Goal: Task Accomplishment & Management: Use online tool/utility

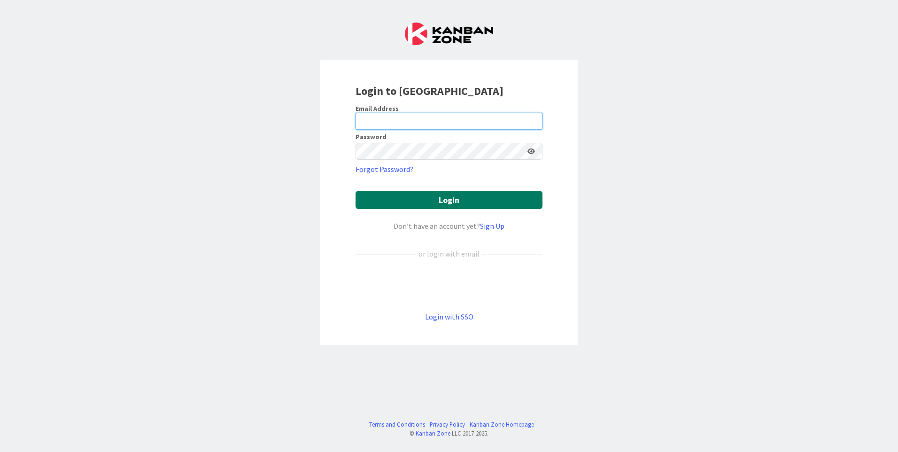
type input "[EMAIL_ADDRESS][DOMAIN_NAME]"
click at [400, 198] on button "Login" at bounding box center [449, 200] width 187 height 18
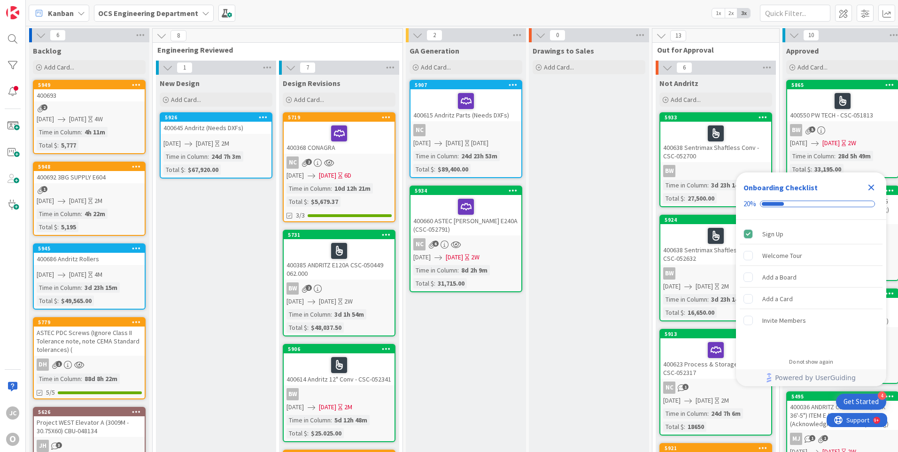
click at [873, 185] on icon "Close Checklist" at bounding box center [872, 188] width 6 height 6
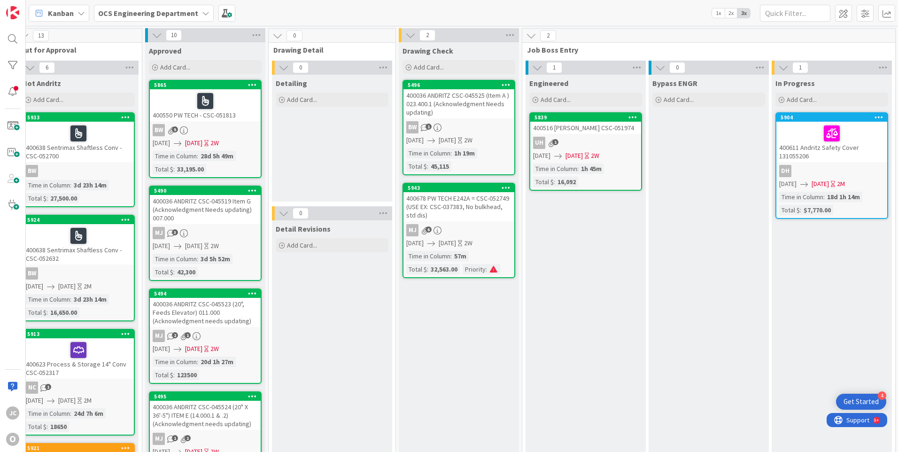
scroll to position [0, 639]
click at [656, 98] on icon at bounding box center [658, 100] width 6 height 6
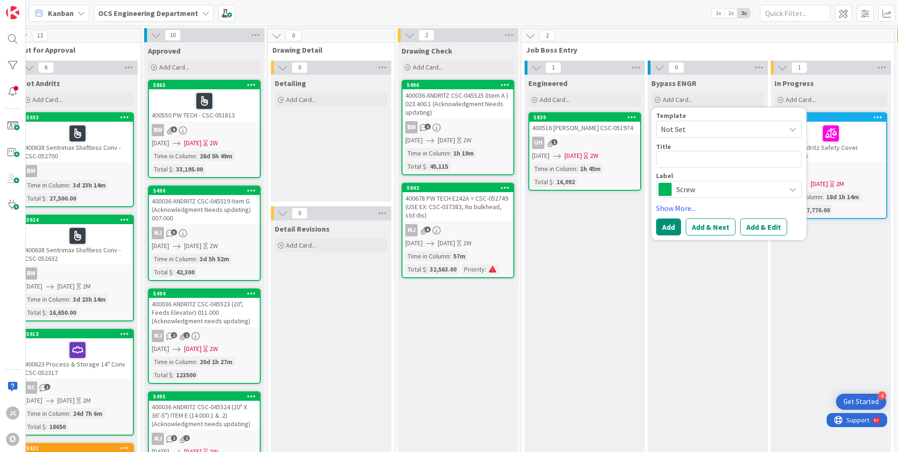
type textarea "x"
type textarea "4"
type textarea "x"
type textarea "40"
type textarea "x"
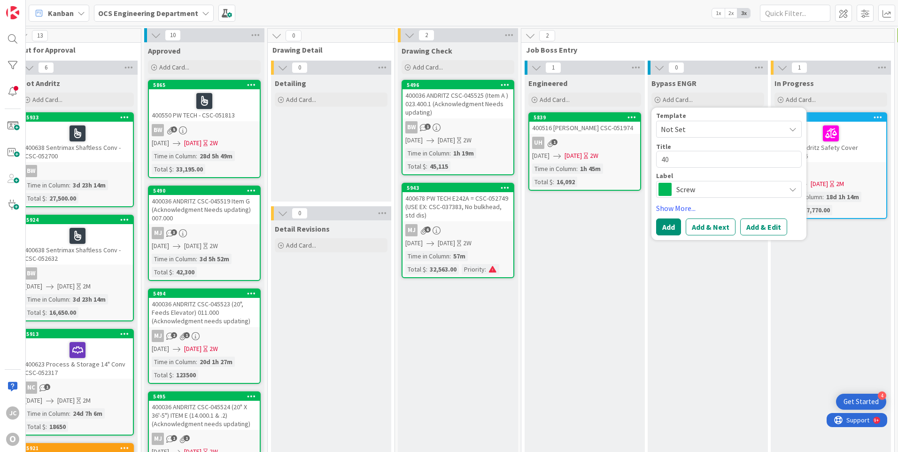
type textarea "400"
type textarea "x"
type textarea "4006"
type textarea "x"
type textarea "40069"
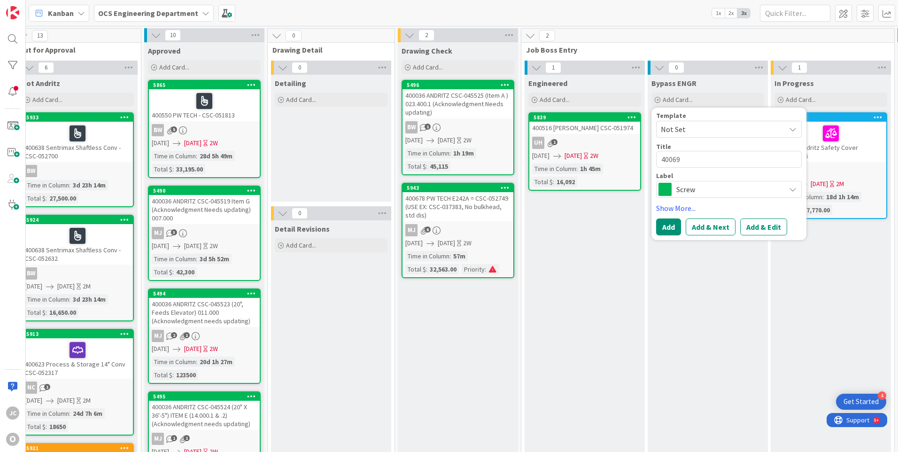
type textarea "x"
type textarea "400694"
type textarea "x"
type textarea "400694"
type textarea "x"
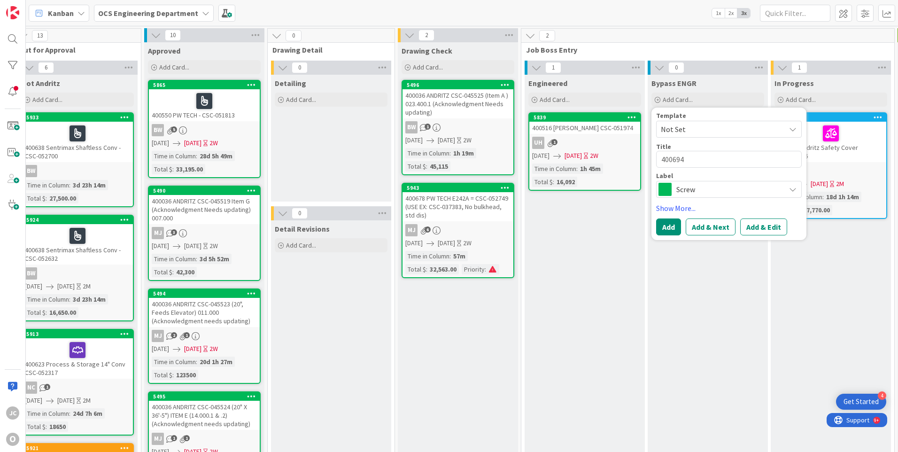
type textarea "400694 I"
type textarea "x"
type textarea "400694 ID"
type textarea "x"
type textarea "400694 IDI"
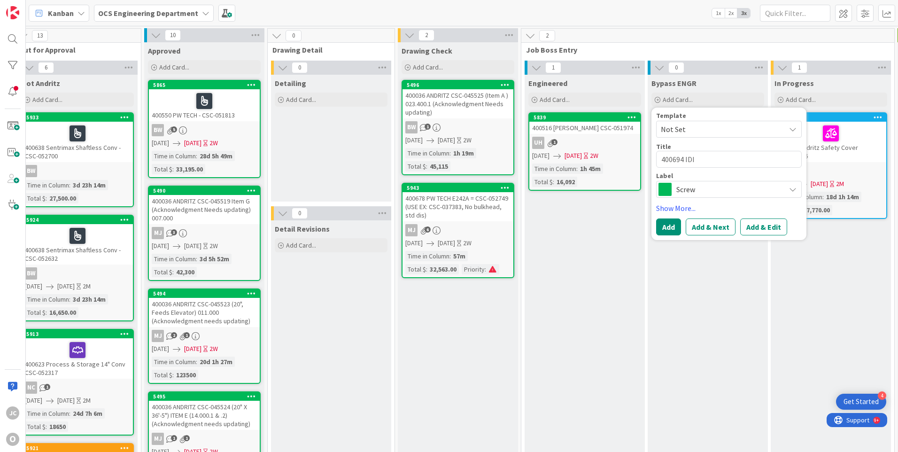
click at [746, 185] on span "Screw" at bounding box center [729, 189] width 104 height 13
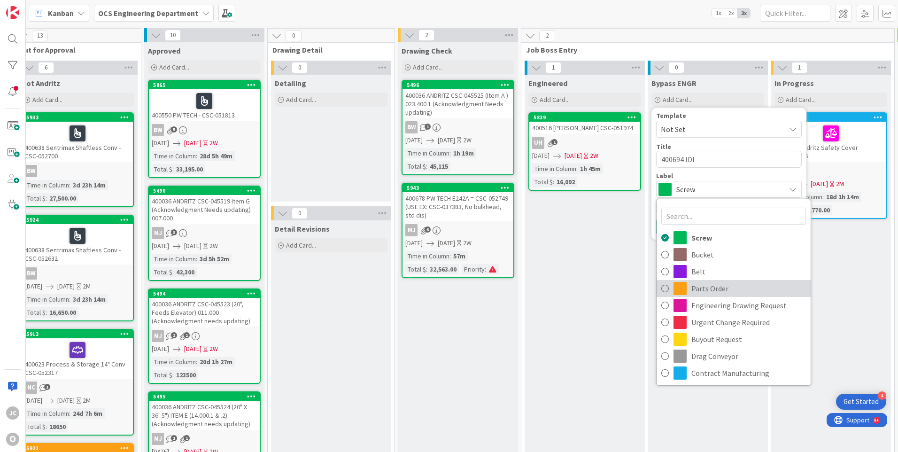
click at [698, 286] on span "Parts Order" at bounding box center [749, 288] width 115 height 14
type textarea "x"
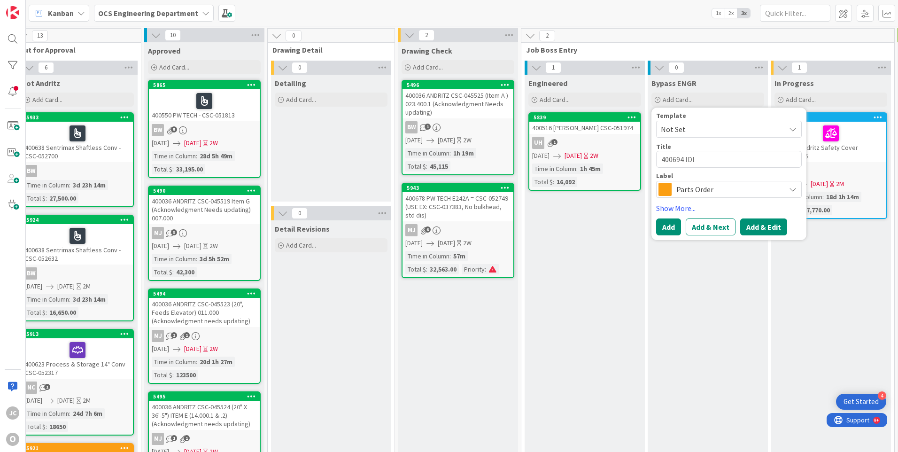
click at [750, 227] on button "Add & Edit" at bounding box center [764, 227] width 47 height 17
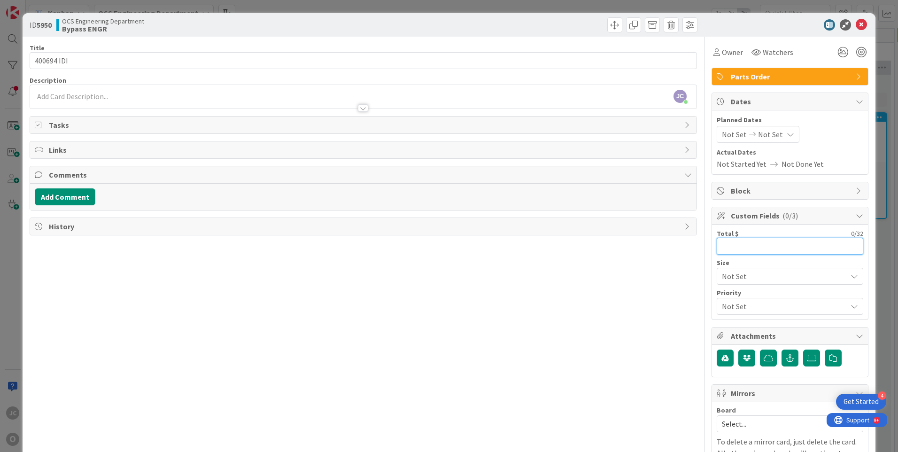
click at [735, 244] on input "text" at bounding box center [790, 246] width 147 height 17
type input "542.24"
click at [763, 51] on span "Watchers" at bounding box center [778, 52] width 31 height 11
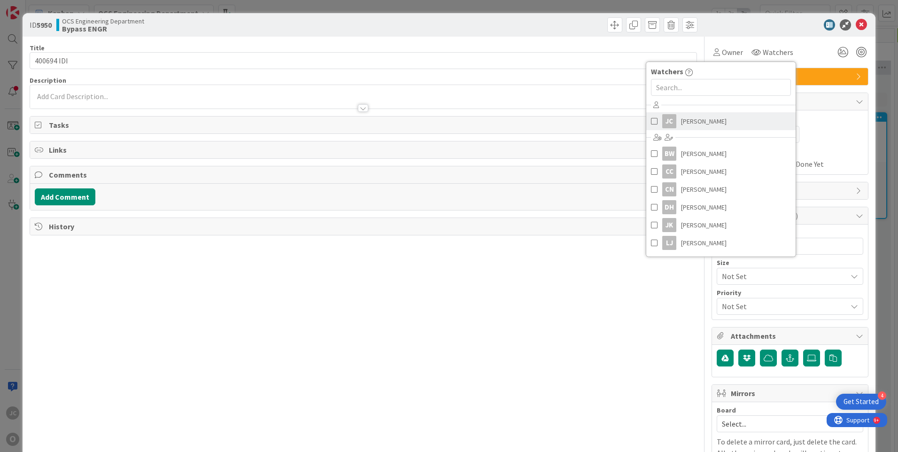
click at [701, 121] on span "[PERSON_NAME]" at bounding box center [704, 121] width 46 height 14
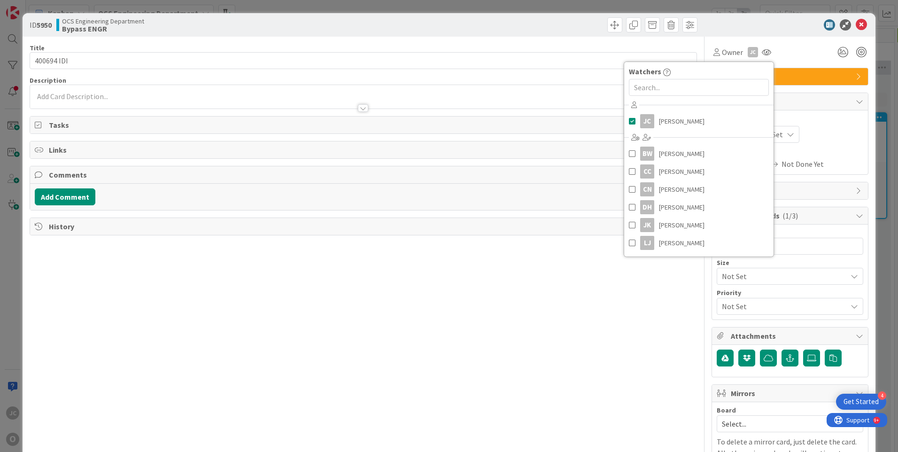
click at [829, 132] on div "Not Set Not Set" at bounding box center [790, 134] width 147 height 17
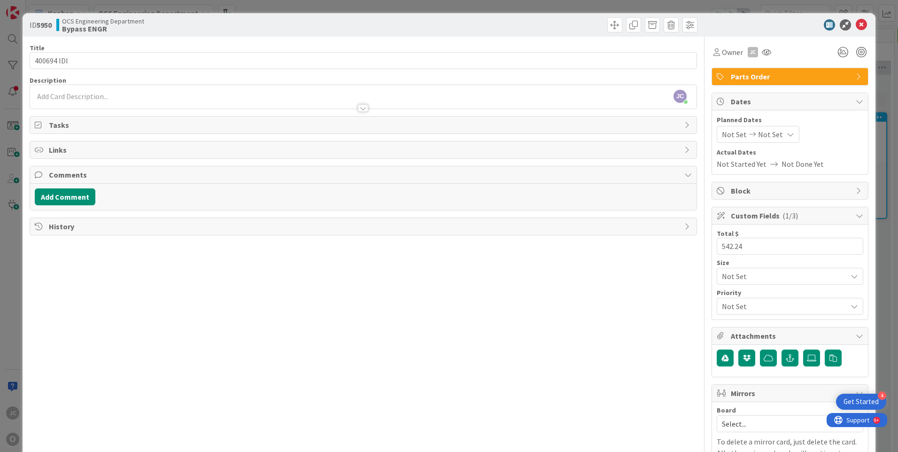
click at [735, 135] on span "Not Set" at bounding box center [734, 134] width 25 height 11
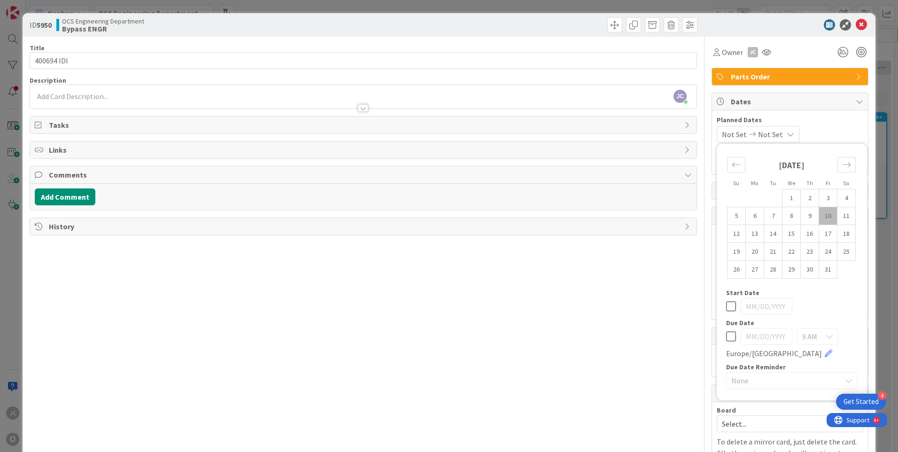
click at [822, 215] on td "10" at bounding box center [829, 216] width 18 height 18
type input "[DATE]"
click at [791, 133] on icon at bounding box center [789, 135] width 8 height 8
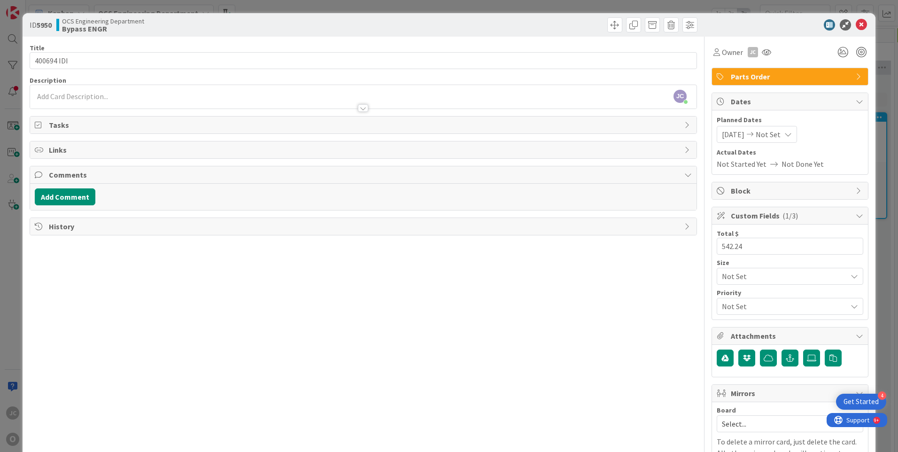
click at [791, 133] on icon at bounding box center [789, 135] width 8 height 8
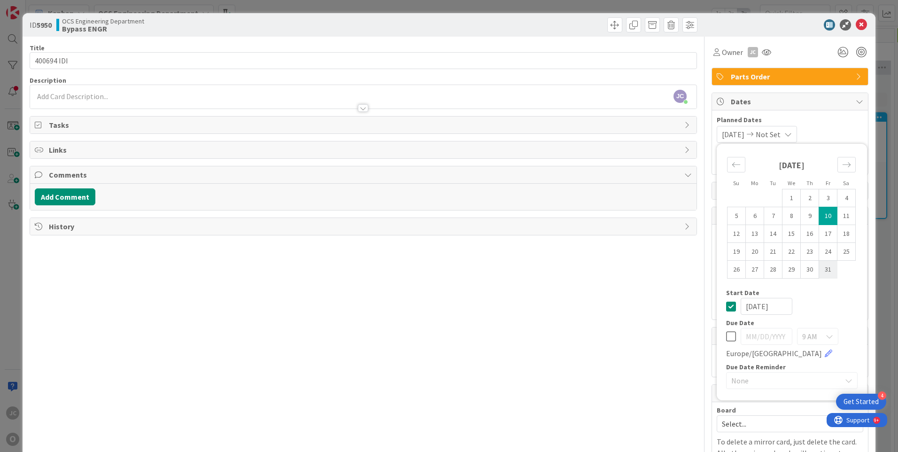
click at [820, 271] on td "31" at bounding box center [829, 270] width 18 height 18
type input "[DATE]"
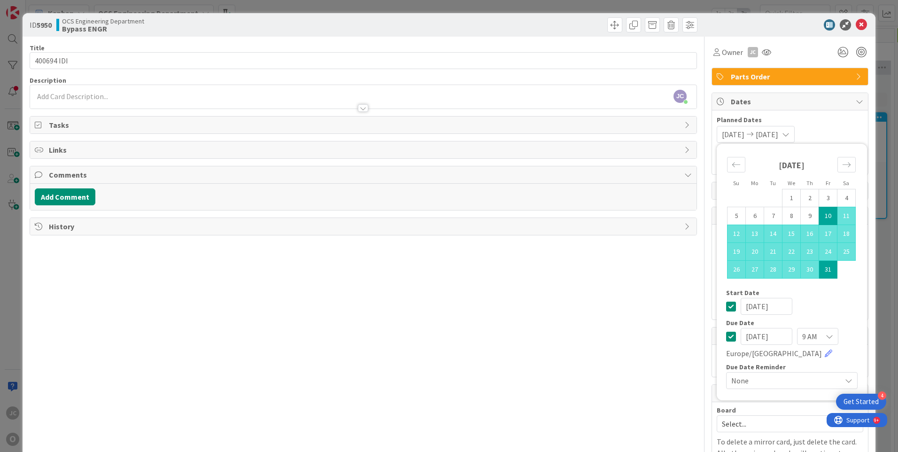
click at [617, 298] on div "Title 10 / 128 400694 IDI Description [PERSON_NAME] just joined Owner JC Parts …" at bounding box center [364, 268] width 668 height 463
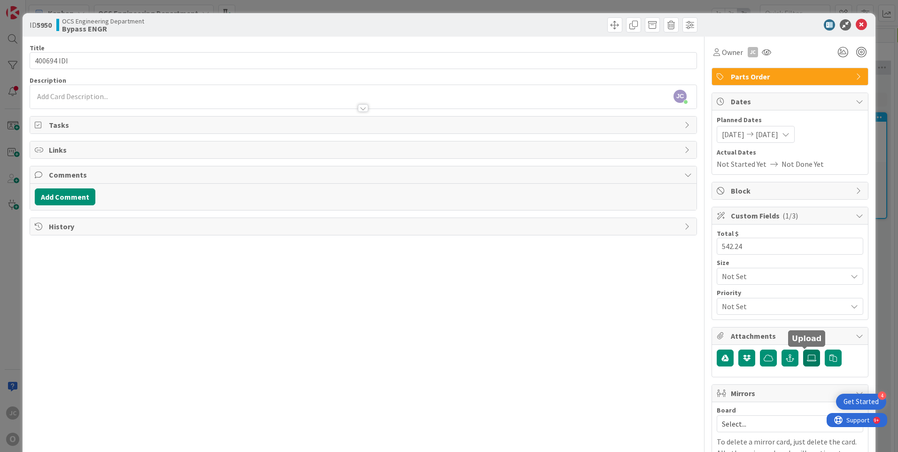
click at [807, 356] on icon at bounding box center [811, 358] width 9 height 8
click at [804, 350] on input "file" at bounding box center [804, 350] width 0 height 0
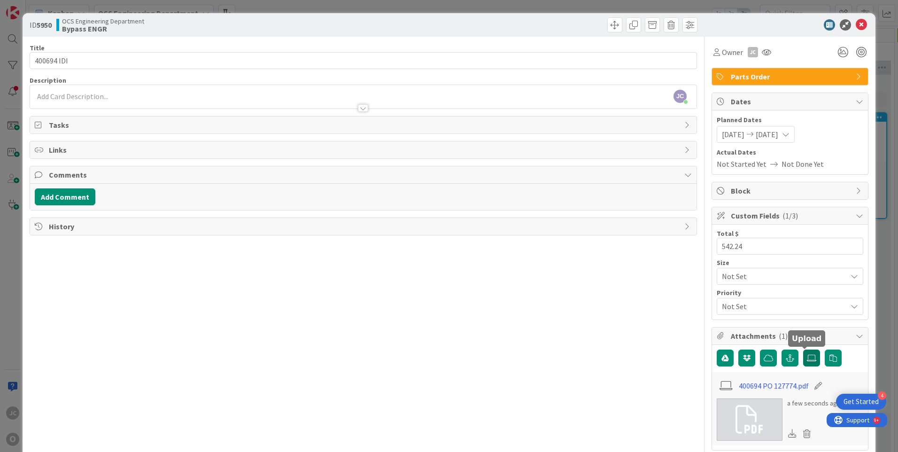
click at [807, 359] on icon at bounding box center [811, 358] width 9 height 8
click at [804, 350] on input "file" at bounding box center [804, 350] width 0 height 0
drag, startPoint x: 271, startPoint y: 297, endPoint x: 248, endPoint y: 268, distance: 37.1
click at [269, 295] on div "Title 10 / 128 400694 IDI Description [PERSON_NAME] just joined Owner JC Parts …" at bounding box center [364, 344] width 668 height 615
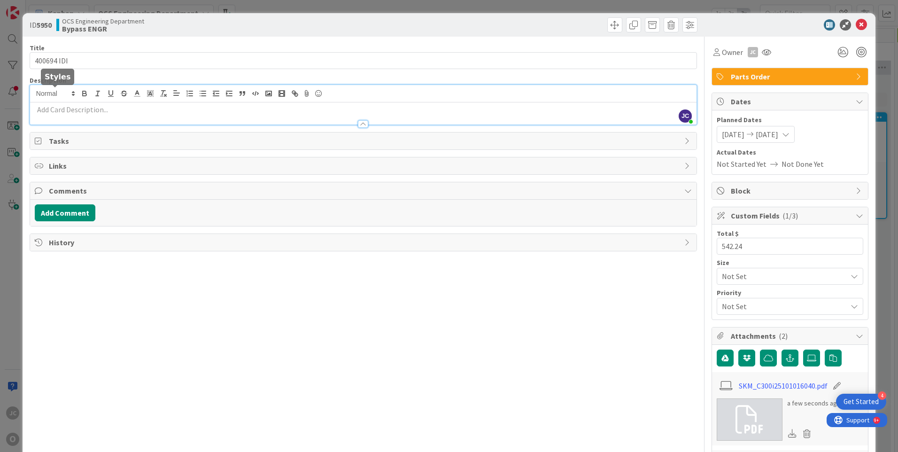
click at [56, 95] on div "[PERSON_NAME] just joined" at bounding box center [363, 104] width 667 height 39
